Goal: Task Accomplishment & Management: Manage account settings

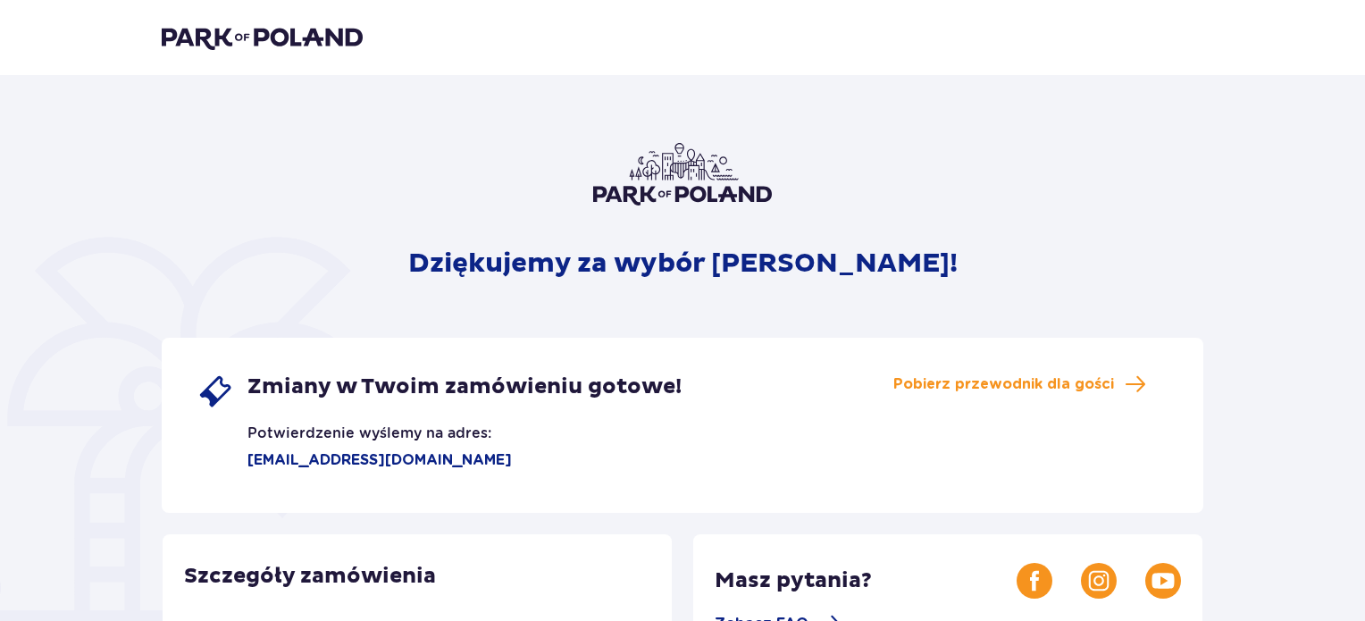
click at [268, 38] on img at bounding box center [262, 37] width 201 height 25
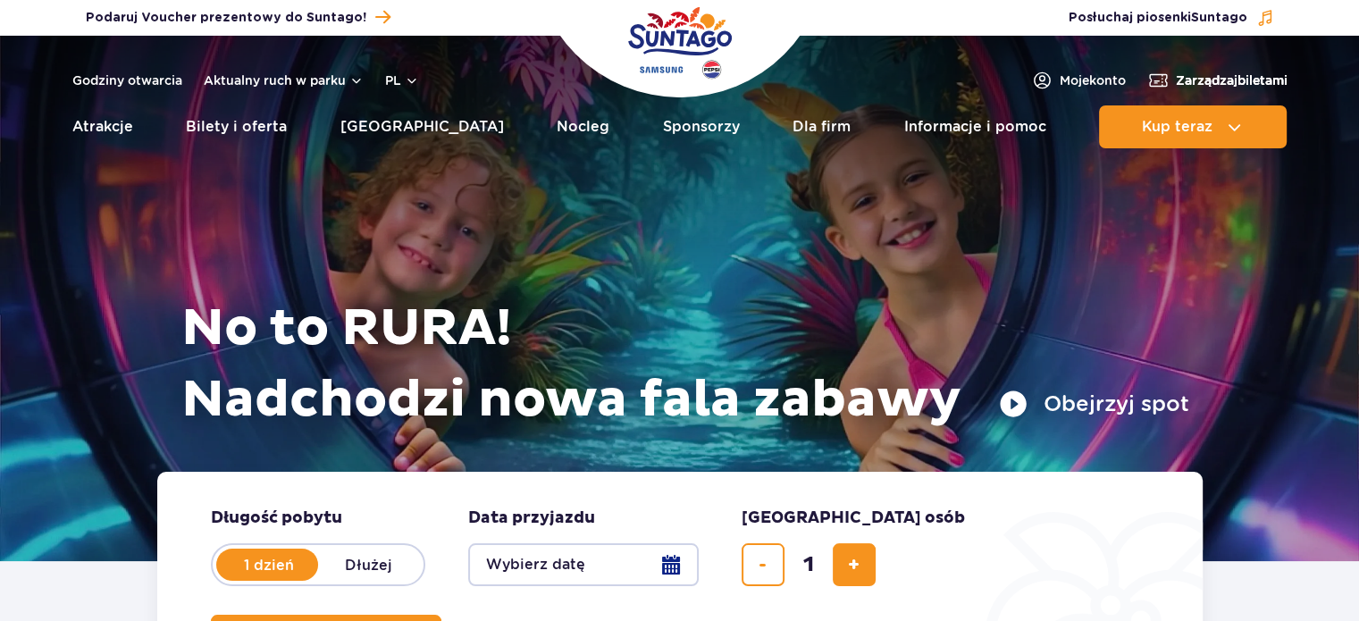
click at [1259, 81] on span "Zarządzaj biletami" at bounding box center [1232, 80] width 112 height 18
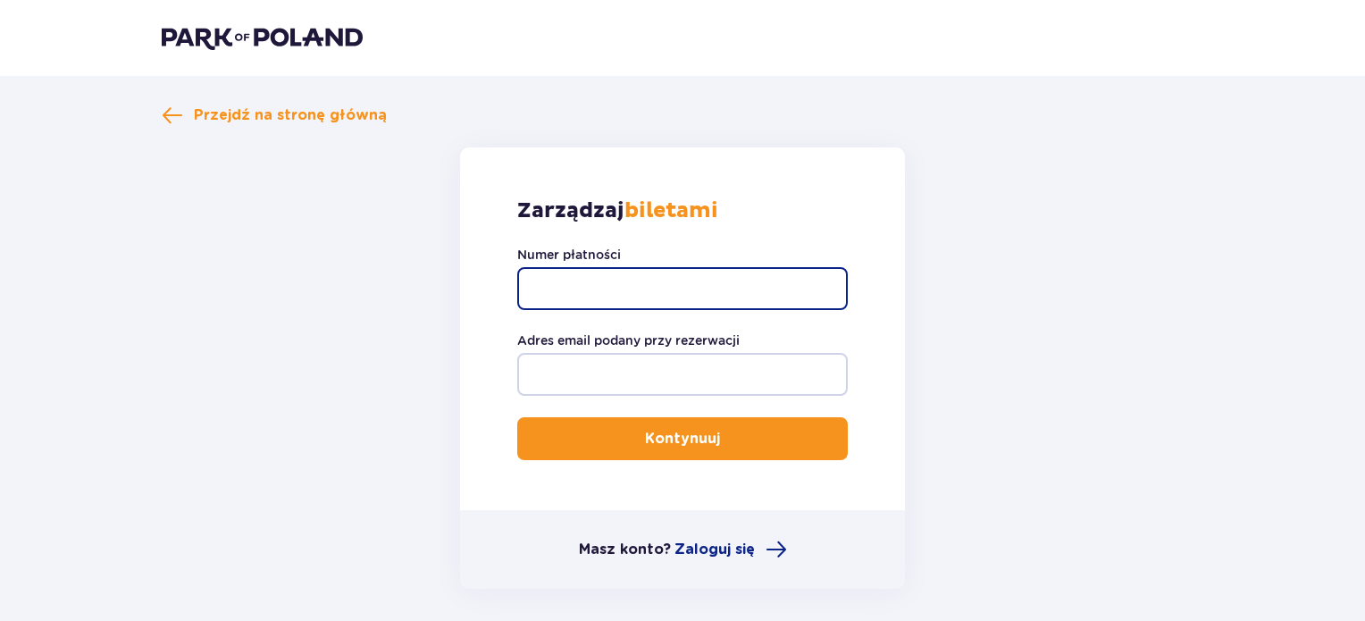
click at [695, 280] on input "Numer płatności" at bounding box center [682, 288] width 331 height 43
paste input "TR-VRC-J0A2N5X"
type input "TR-VRC-J0A2N5X"
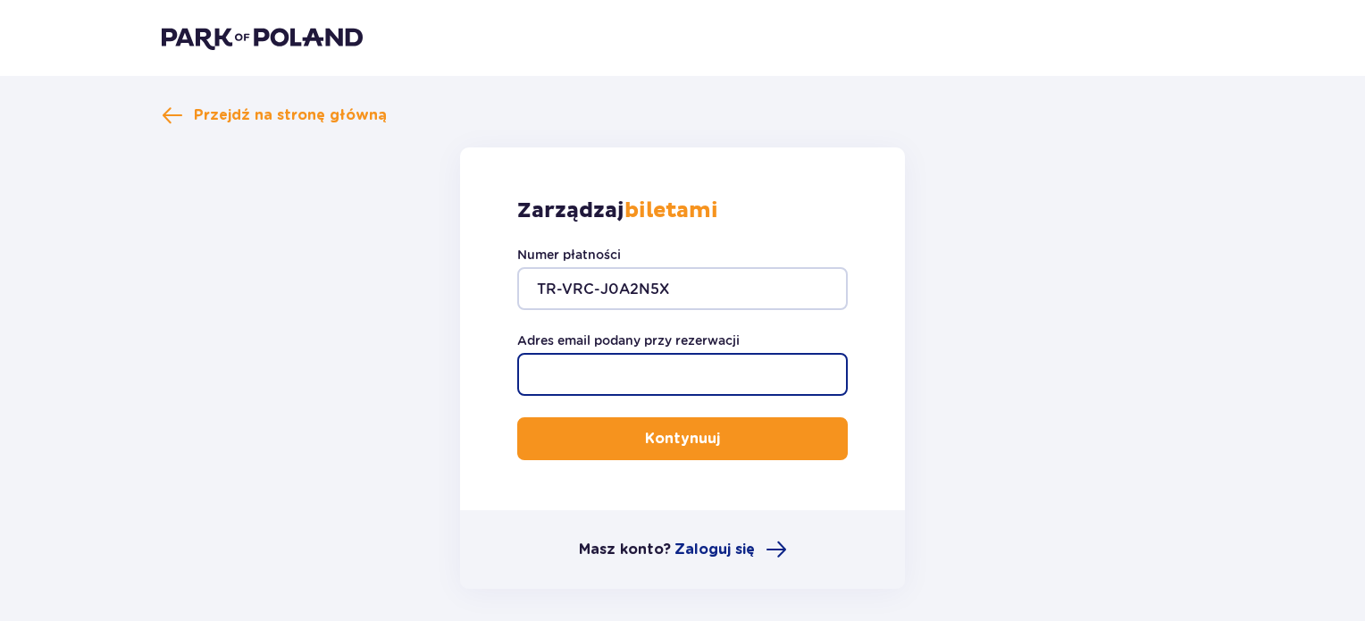
click at [702, 368] on input "Adres email podany przy rezerwacji" at bounding box center [682, 374] width 331 height 43
type input "[EMAIL_ADDRESS][DOMAIN_NAME]"
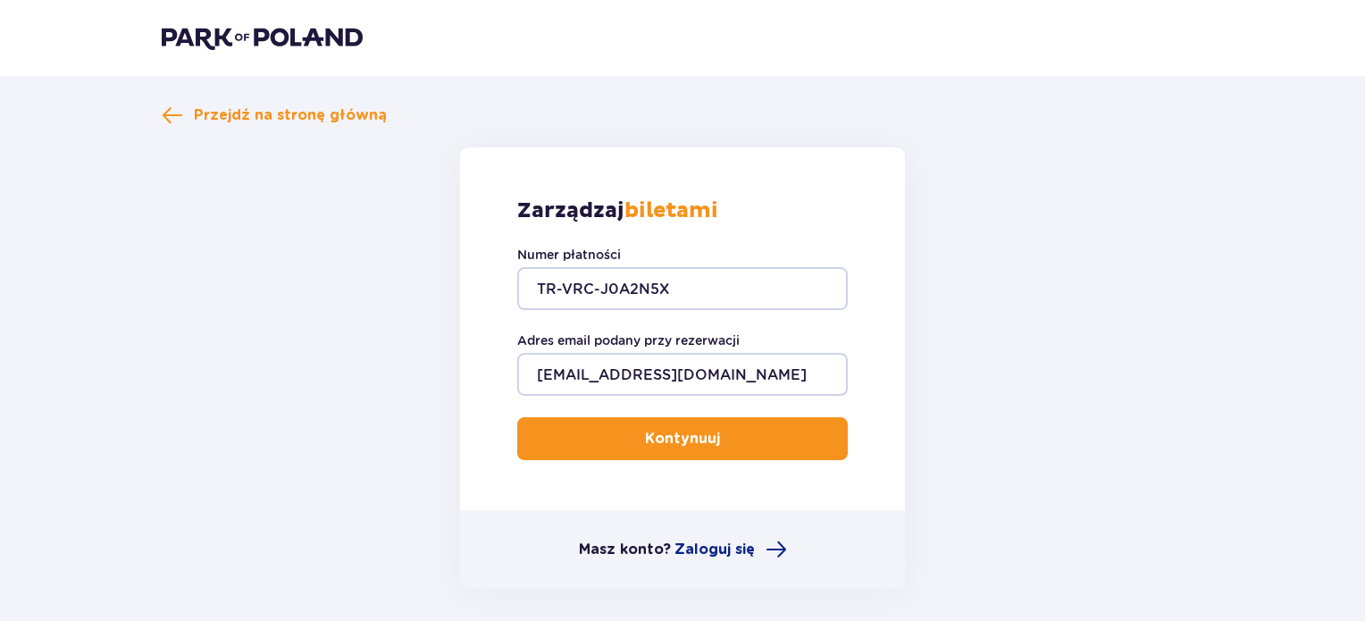
click at [691, 453] on button "Kontynuuj" at bounding box center [682, 438] width 331 height 43
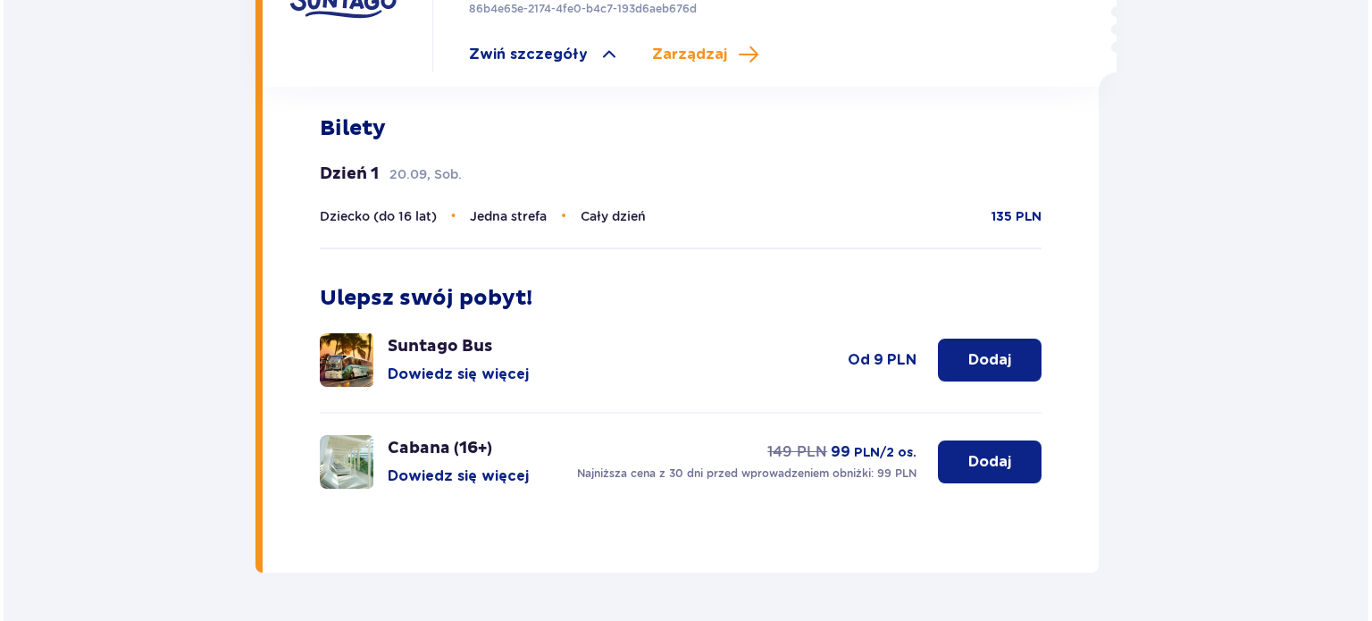
scroll to position [715, 0]
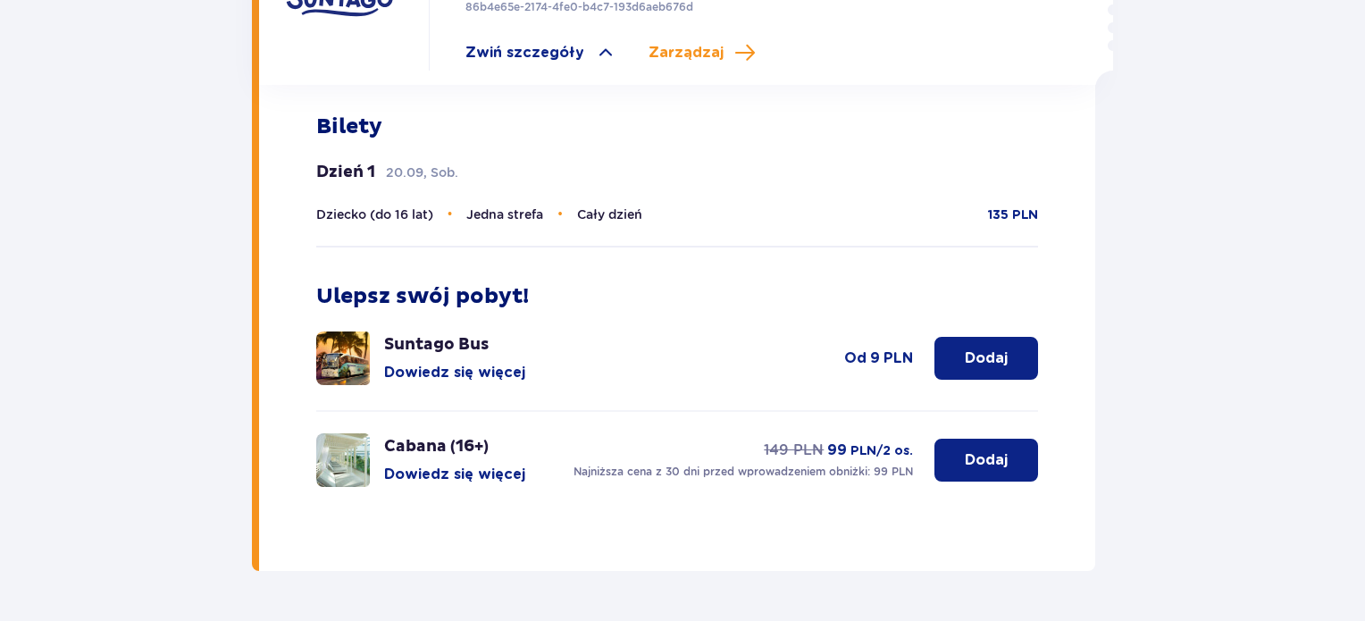
click at [363, 441] on img at bounding box center [343, 460] width 54 height 54
click at [351, 442] on img at bounding box center [343, 460] width 54 height 54
click at [501, 465] on button "Dowiedz się więcej" at bounding box center [454, 475] width 141 height 20
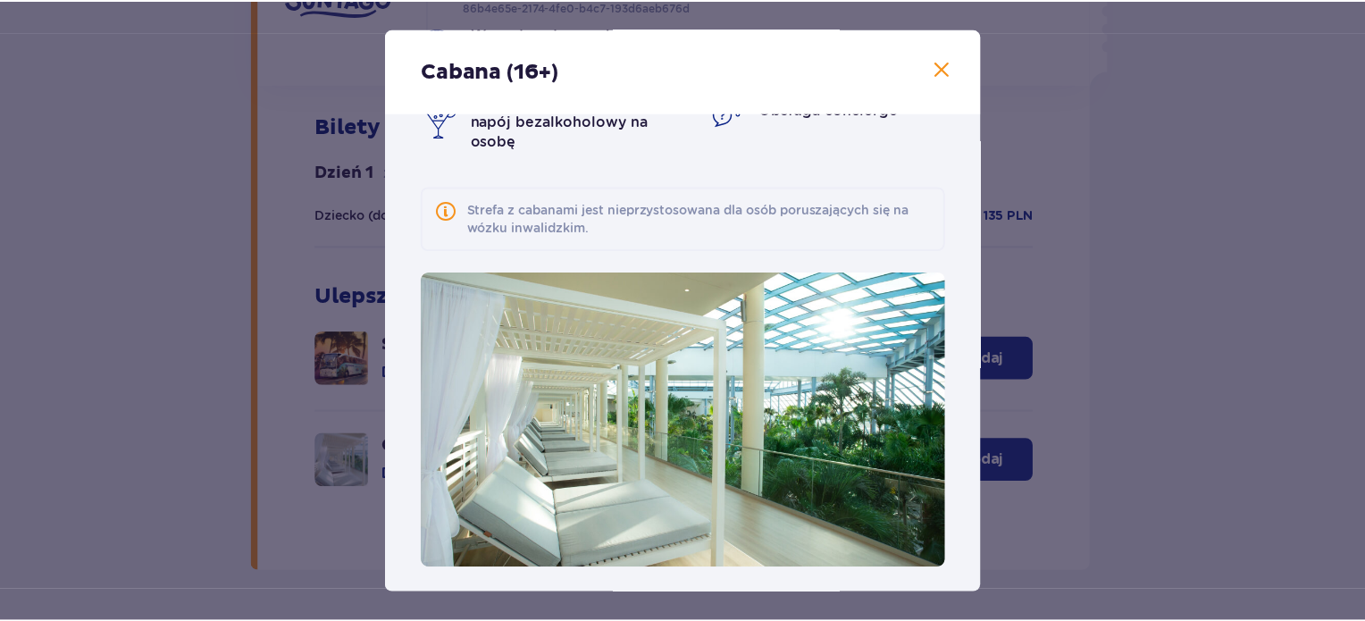
scroll to position [125, 0]
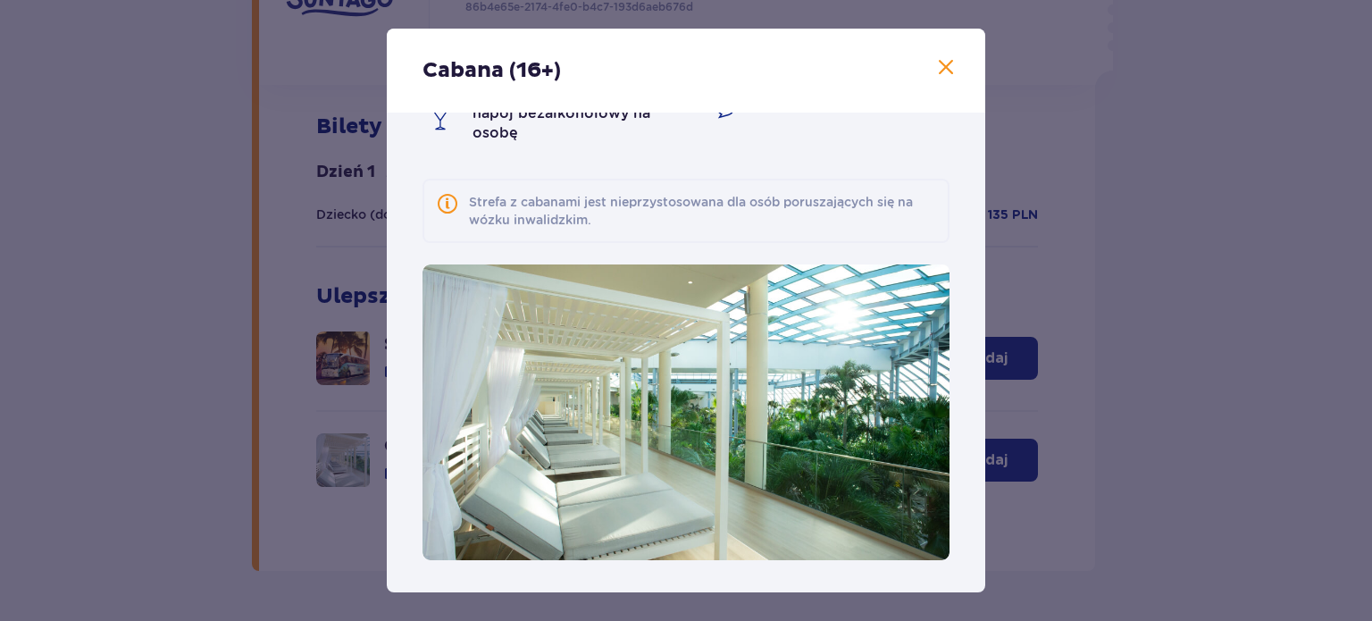
click at [946, 67] on span at bounding box center [945, 67] width 21 height 21
